Goal: Task Accomplishment & Management: Use online tool/utility

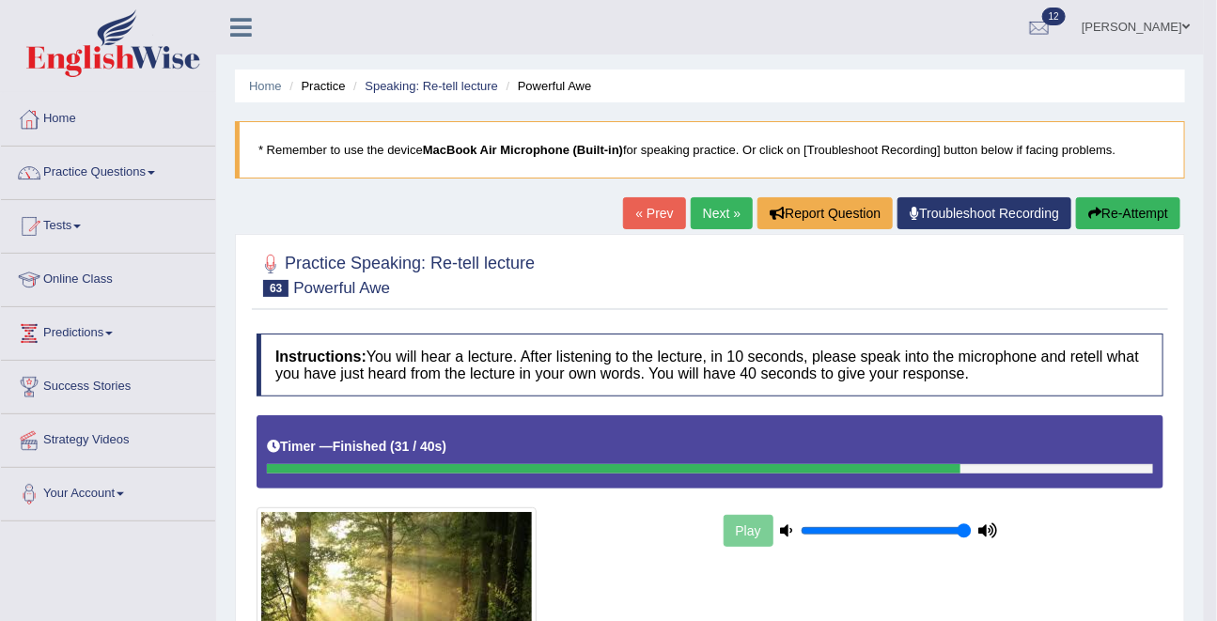
click at [89, 226] on link "Tests" at bounding box center [108, 223] width 214 height 47
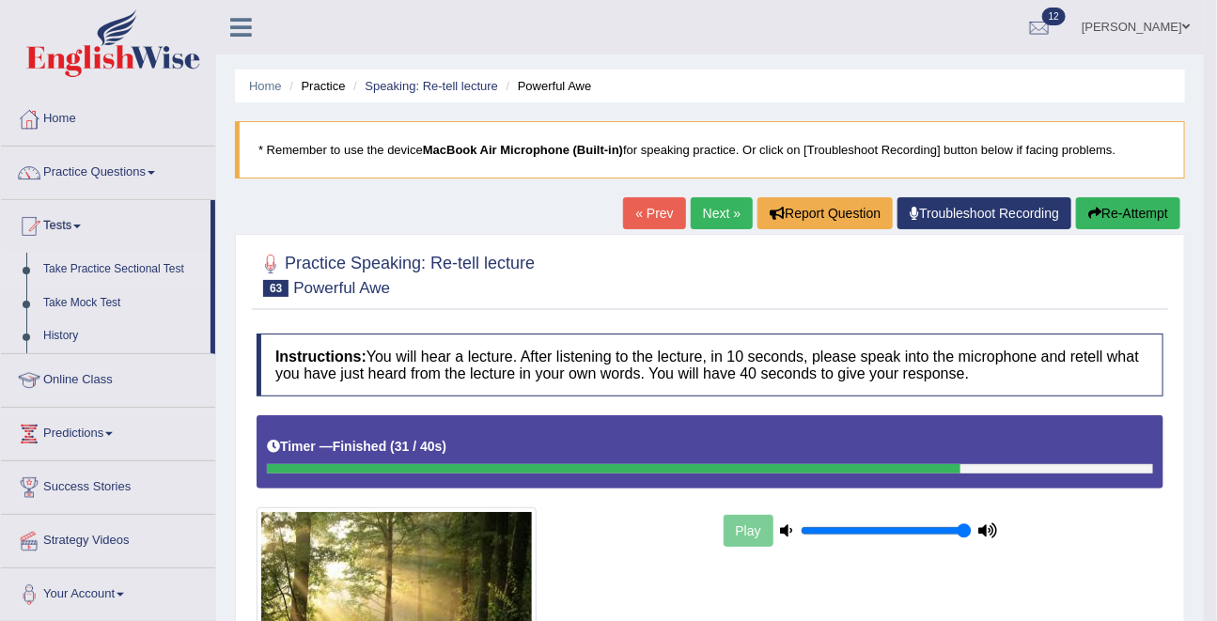
click at [93, 268] on link "Take Practice Sectional Test" at bounding box center [123, 270] width 176 height 34
click at [92, 269] on link "Take Practice Sectional Test" at bounding box center [123, 270] width 176 height 34
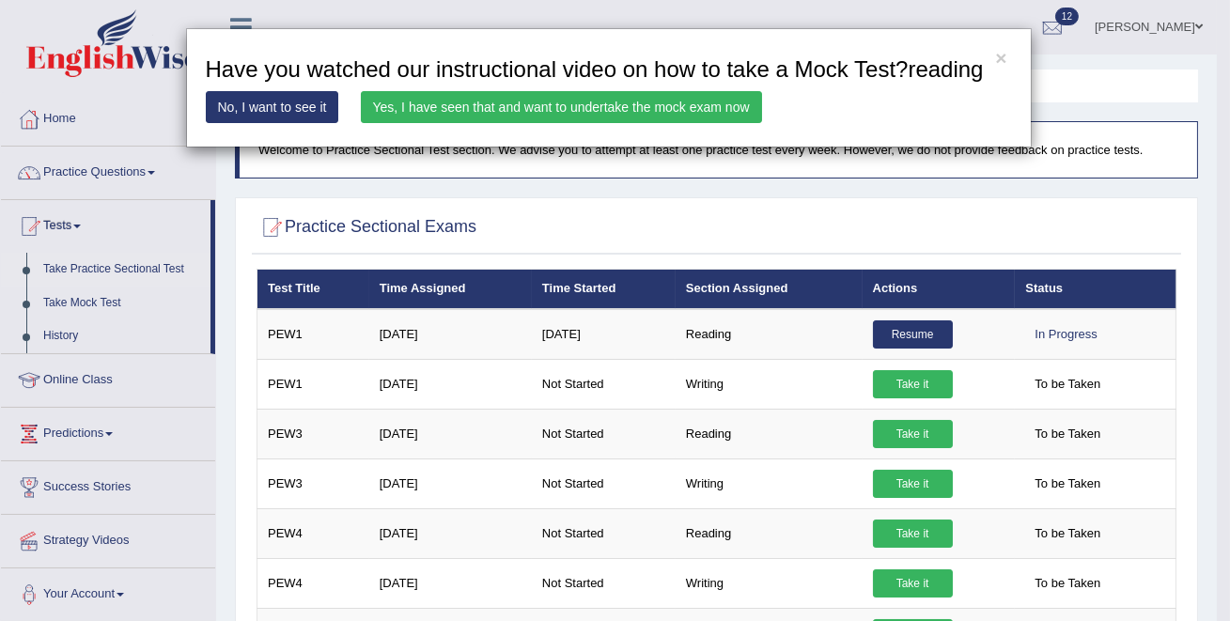
click at [533, 148] on div "× Have you watched our instructional video on how to take a Mock Test?reading N…" at bounding box center [609, 87] width 846 height 119
click at [533, 123] on link "Yes, I have seen that and want to undertake the mock exam now" at bounding box center [561, 107] width 401 height 32
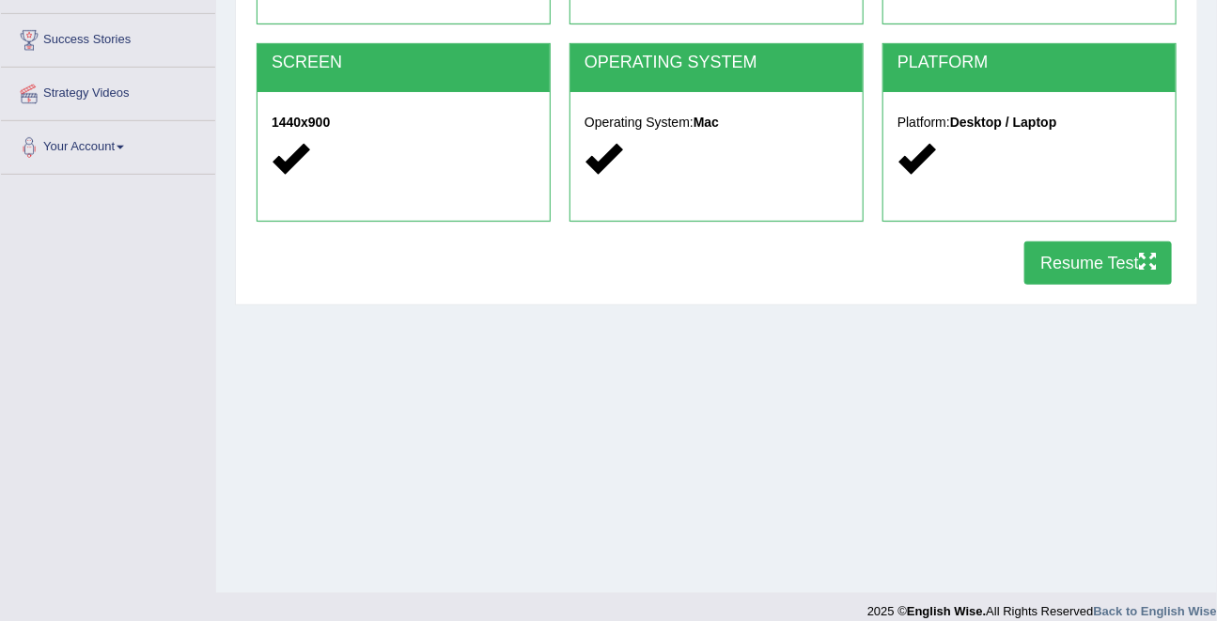
scroll to position [365, 0]
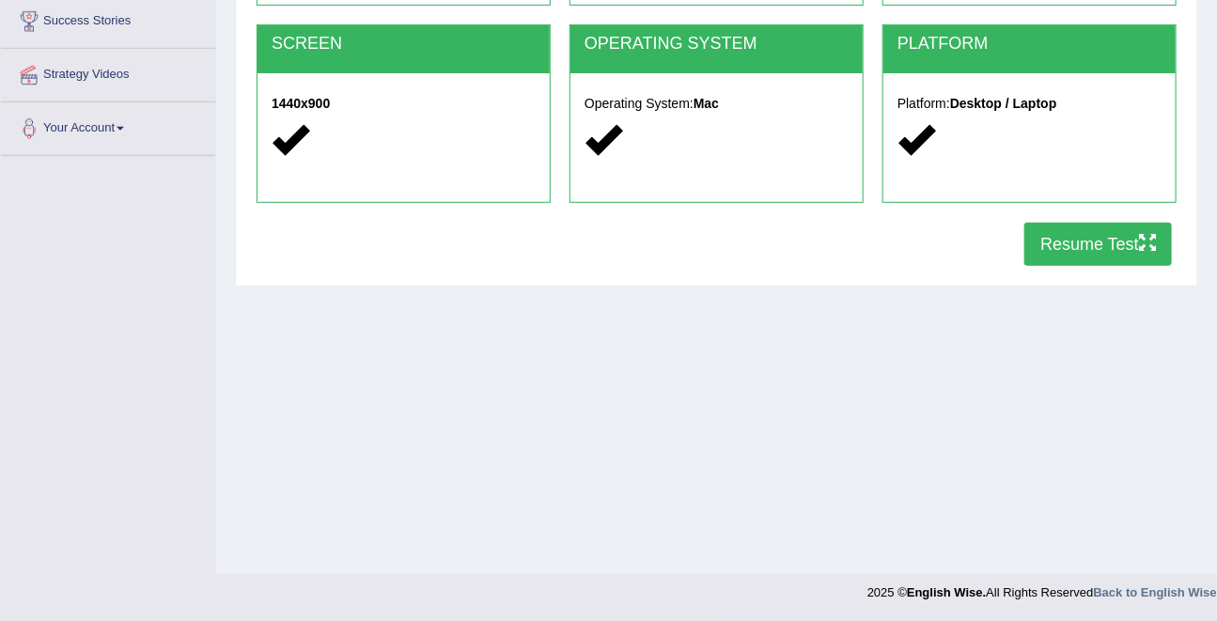
click at [1083, 261] on button "Resume Test" at bounding box center [1098, 244] width 148 height 43
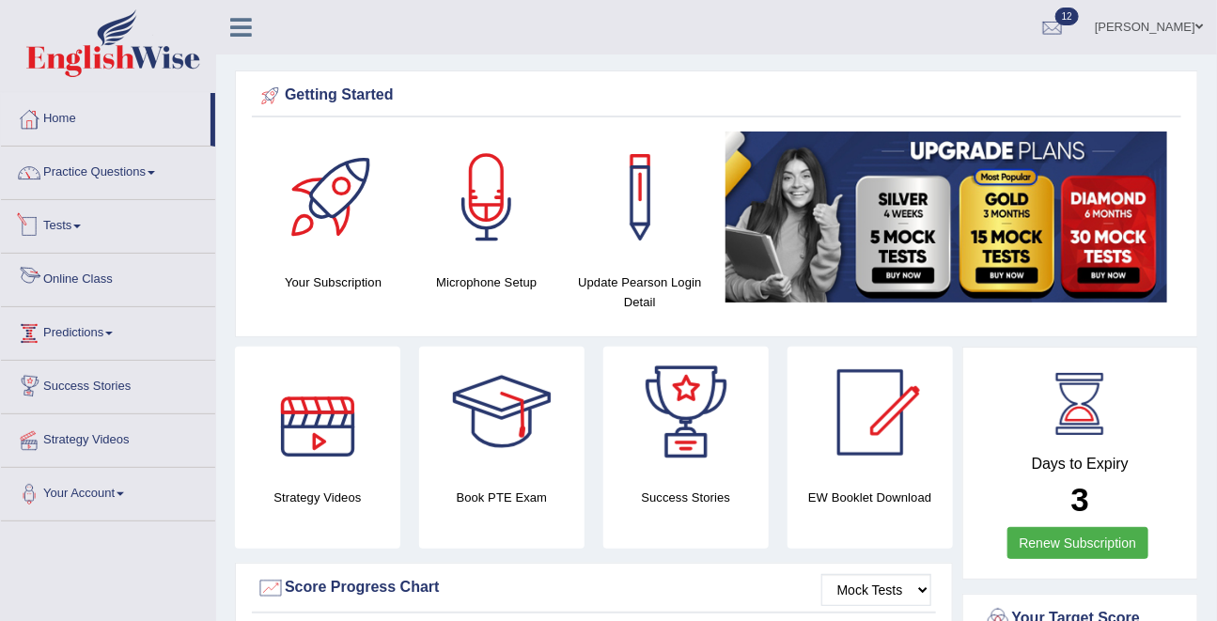
click at [64, 232] on link "Tests" at bounding box center [108, 223] width 214 height 47
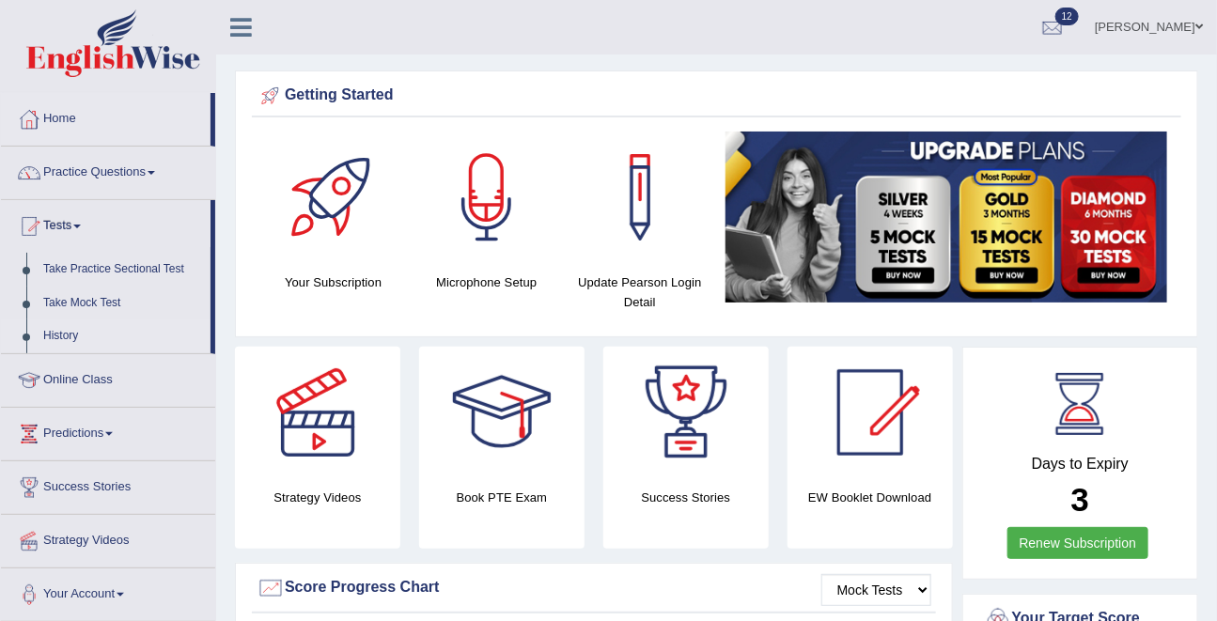
click at [70, 334] on link "History" at bounding box center [123, 336] width 176 height 34
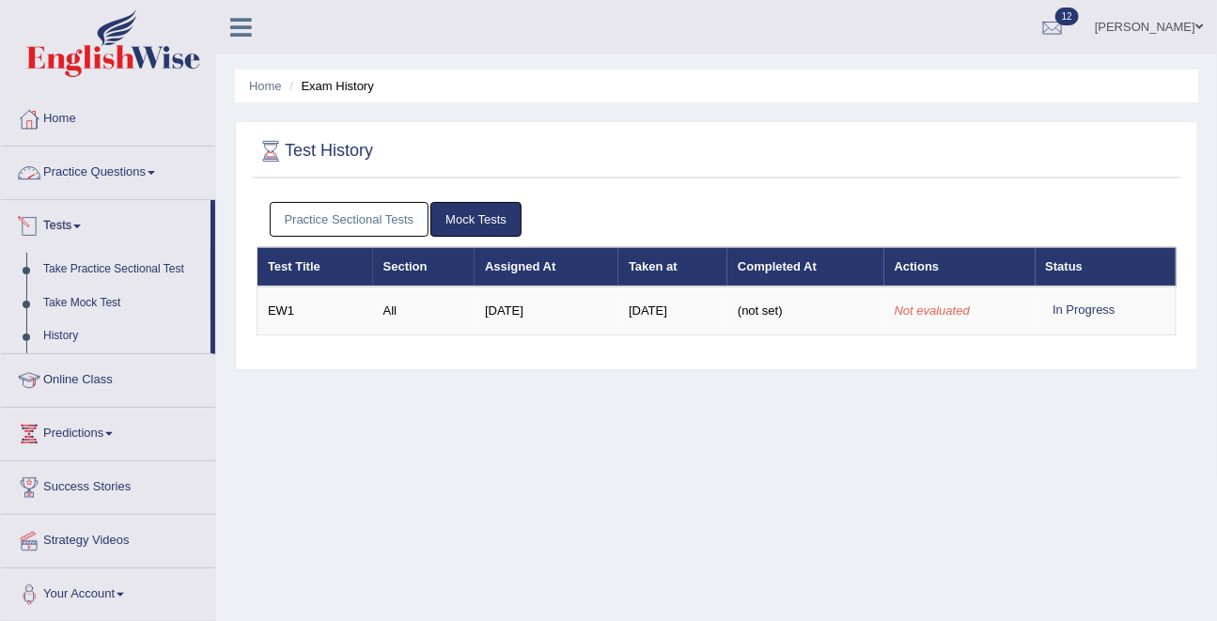
click at [105, 168] on link "Practice Questions" at bounding box center [108, 170] width 214 height 47
